Goal: Understand process/instructions

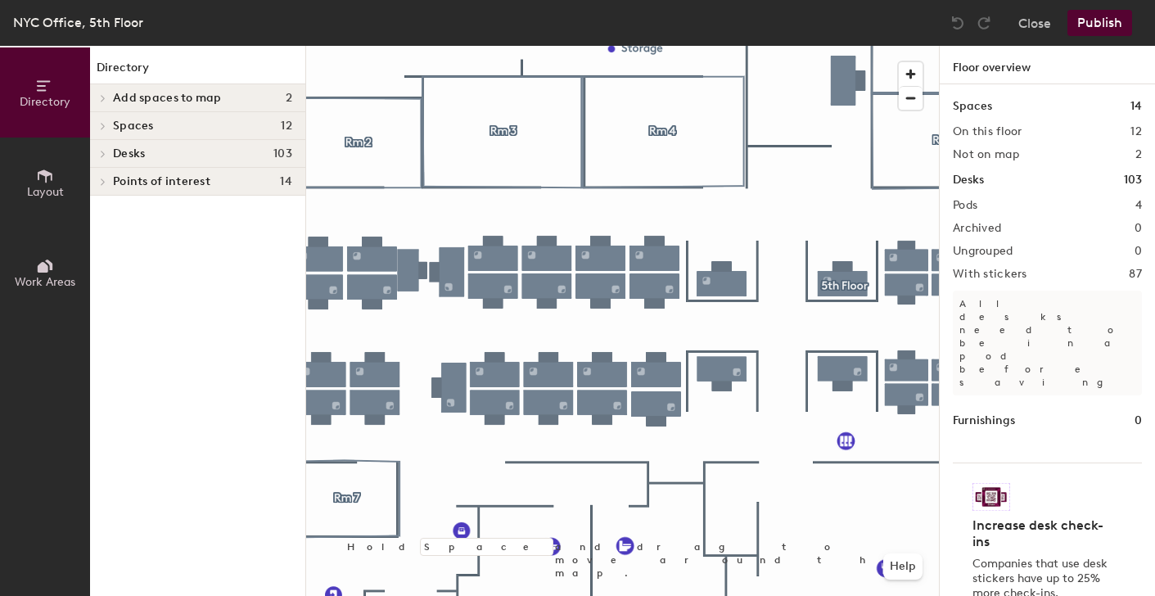
click at [606, 46] on div at bounding box center [622, 46] width 633 height 0
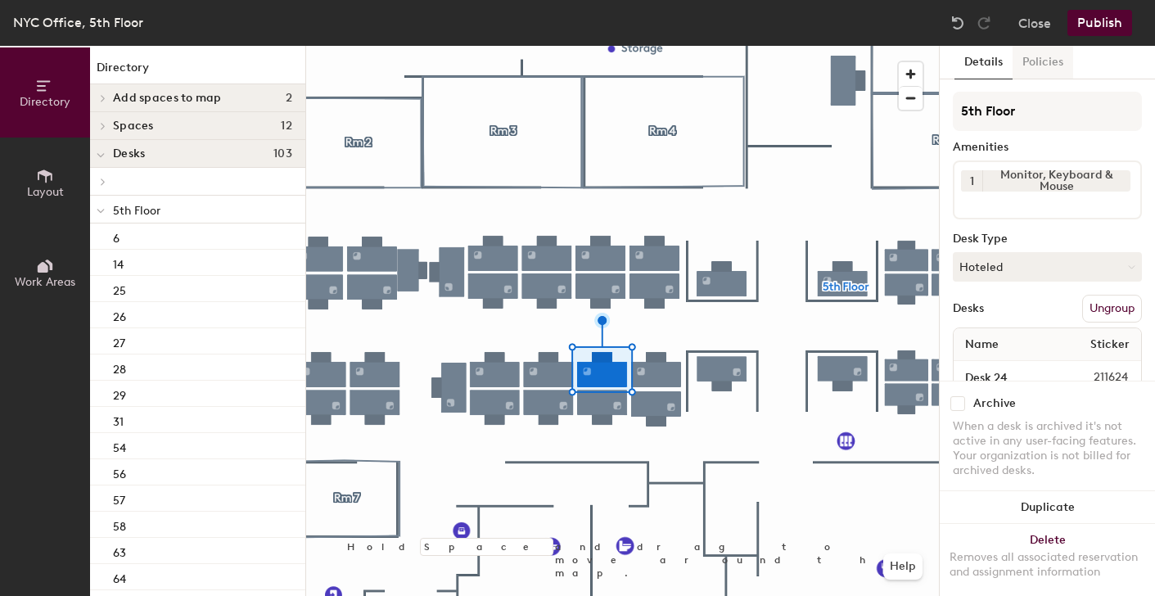
click at [1056, 70] on button "Policies" at bounding box center [1043, 63] width 61 height 34
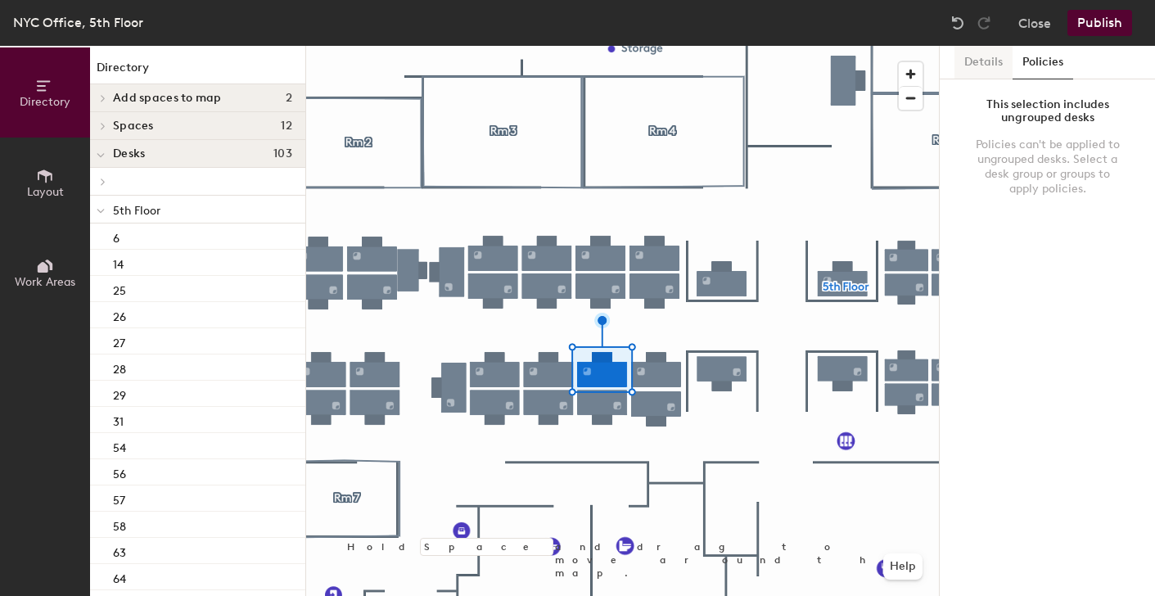
click at [978, 67] on button "Details" at bounding box center [984, 63] width 58 height 34
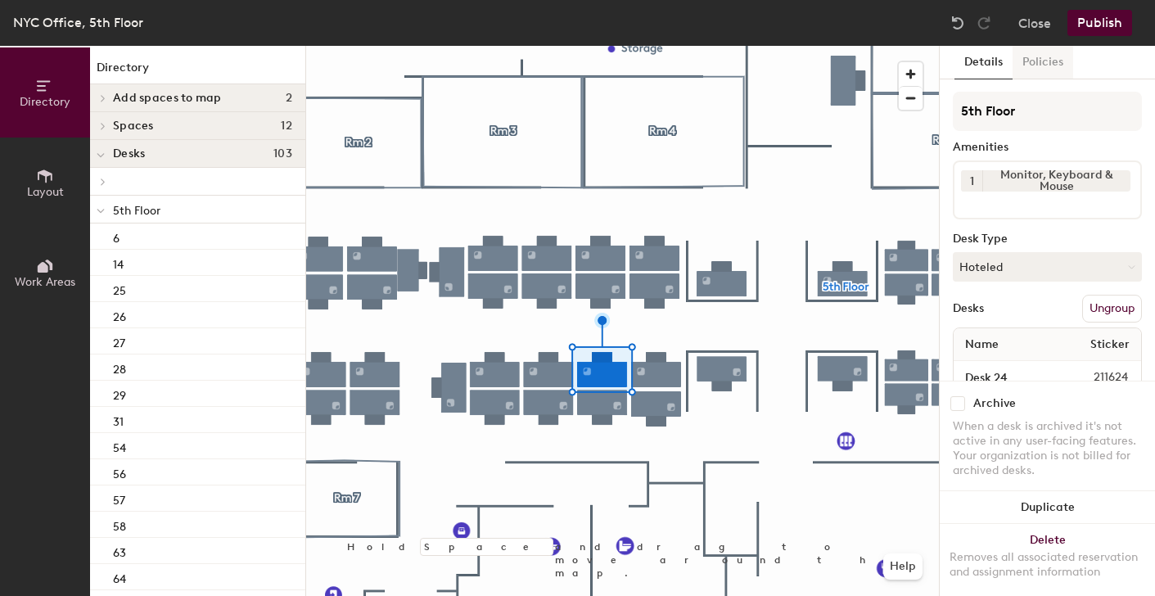
click at [1045, 59] on button "Policies" at bounding box center [1043, 63] width 61 height 34
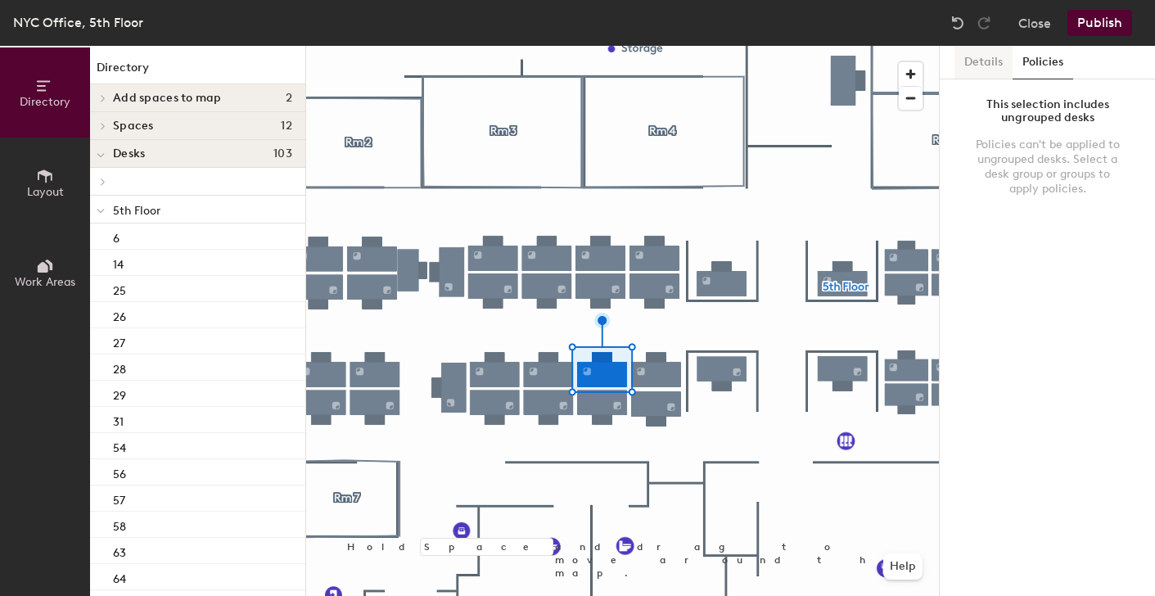
click at [980, 61] on button "Details" at bounding box center [984, 63] width 58 height 34
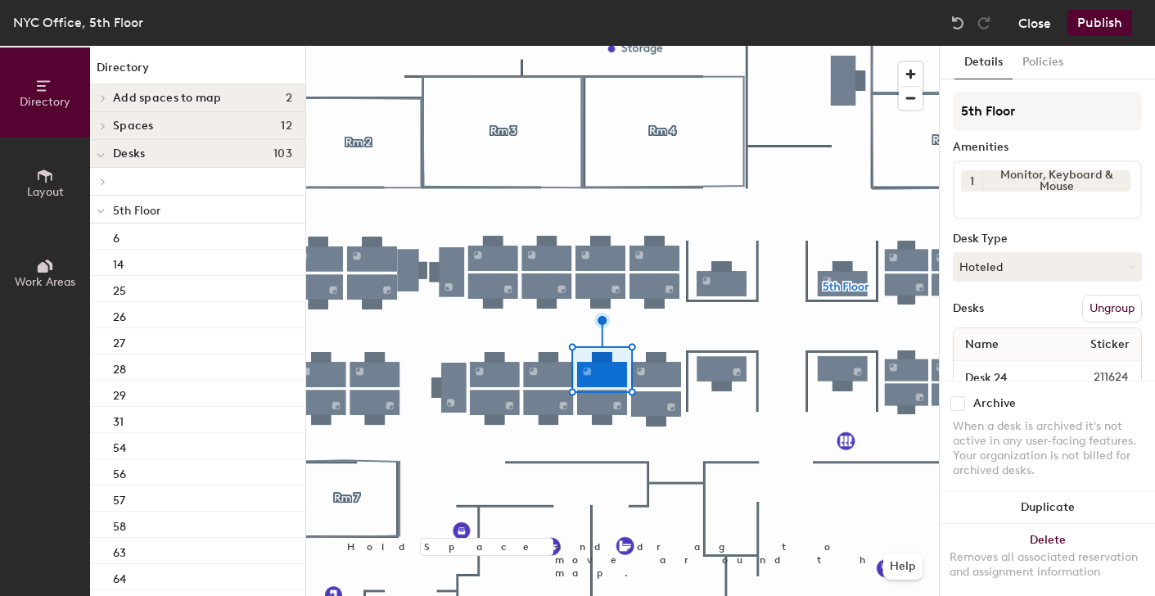
click at [1042, 24] on button "Close" at bounding box center [1035, 23] width 33 height 26
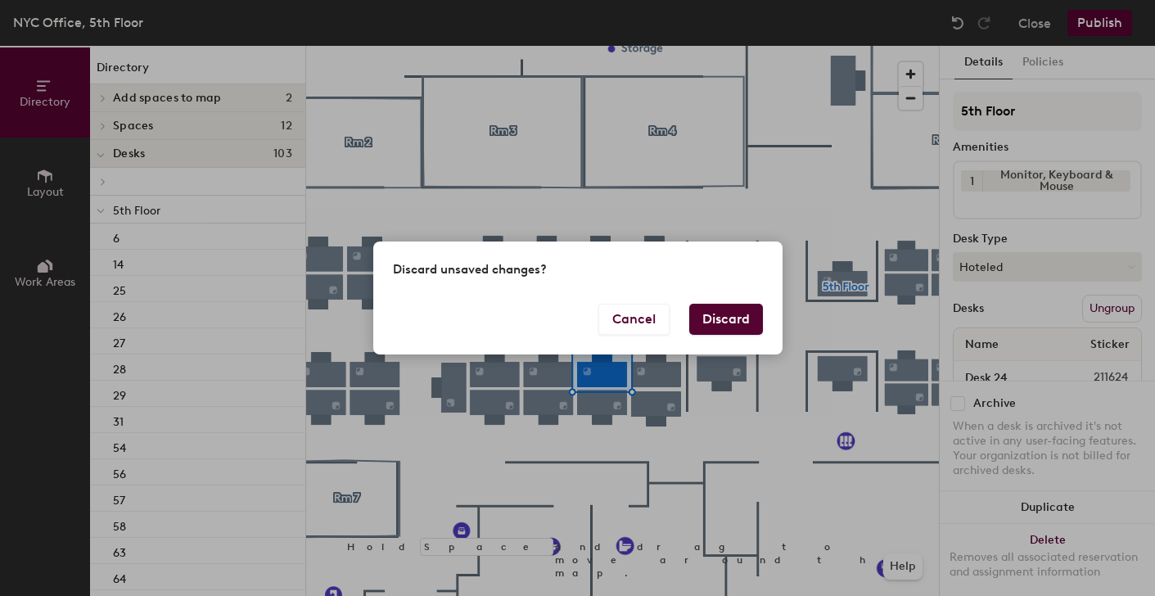
click at [737, 321] on button "Discard" at bounding box center [726, 319] width 74 height 31
